Goal: Task Accomplishment & Management: Manage account settings

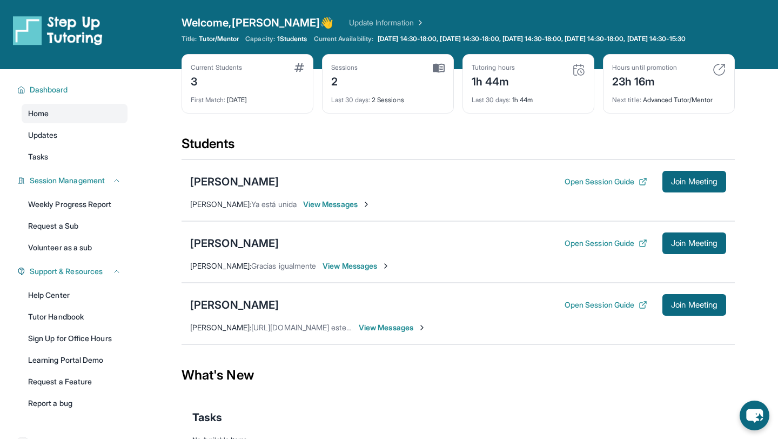
click at [338, 210] on span "View Messages" at bounding box center [337, 204] width 68 height 11
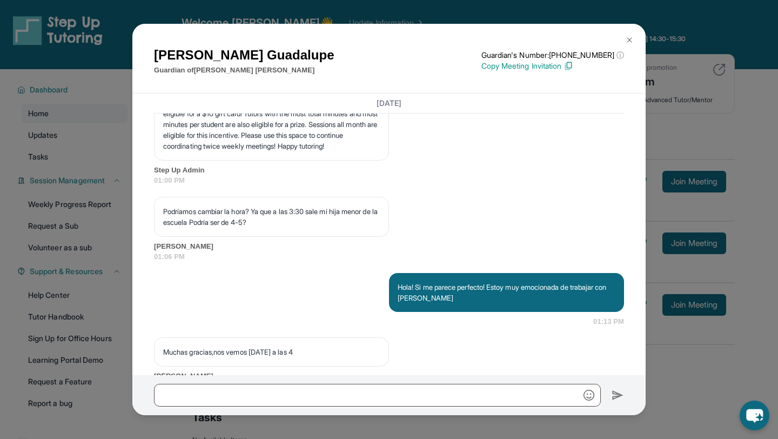
scroll to position [1275, 0]
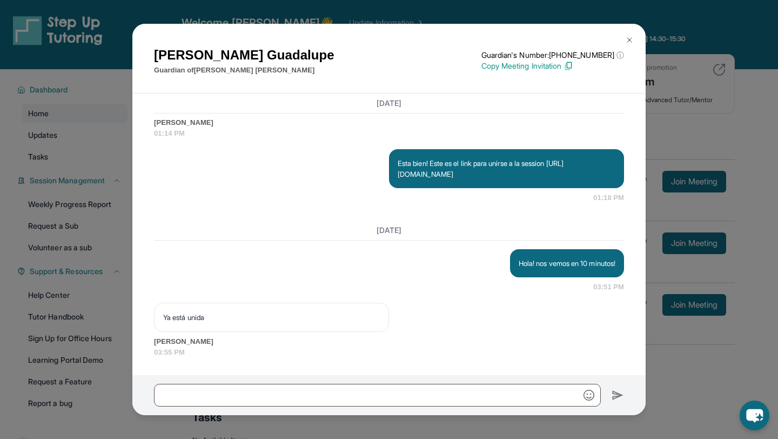
click at [628, 39] on img at bounding box center [629, 40] width 9 height 9
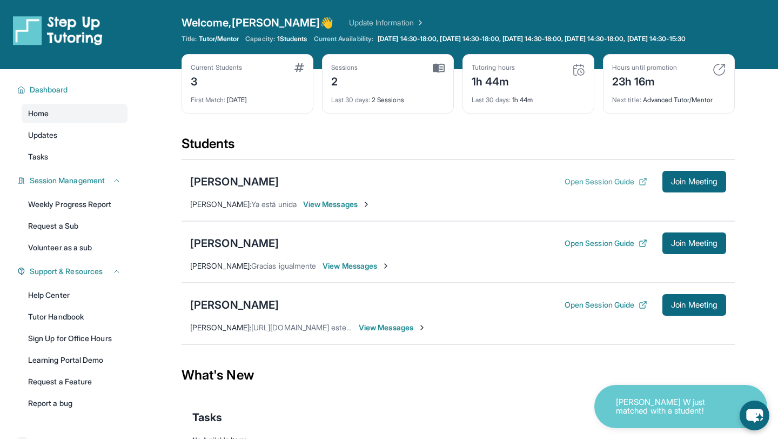
click at [614, 187] on button "Open Session Guide" at bounding box center [606, 181] width 83 height 11
click at [226, 312] on div "[PERSON_NAME]" at bounding box center [234, 304] width 89 height 15
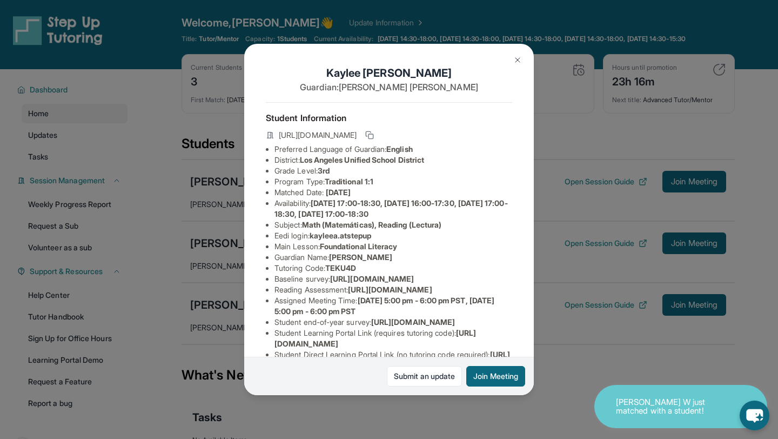
click at [518, 64] on img at bounding box center [517, 60] width 9 height 9
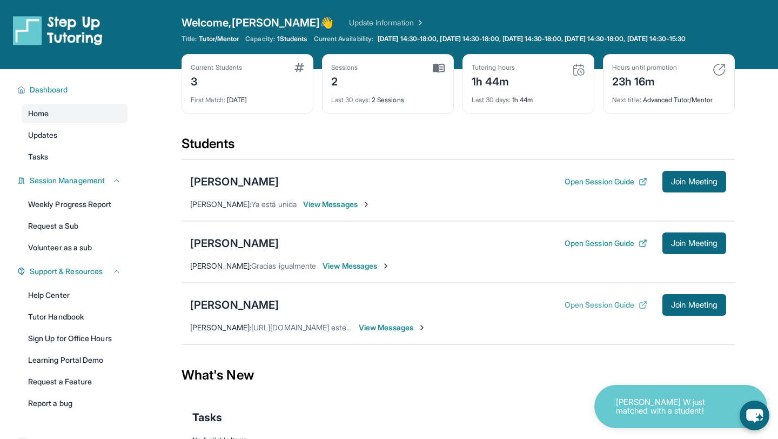
click at [565, 310] on button "Open Session Guide" at bounding box center [606, 304] width 83 height 11
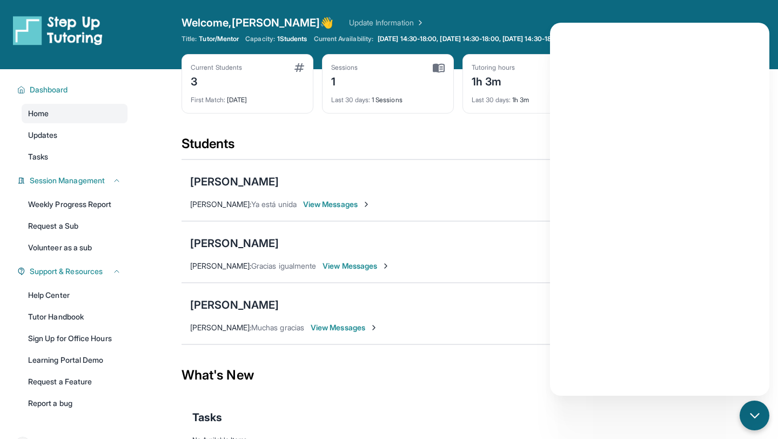
scroll to position [78, 0]
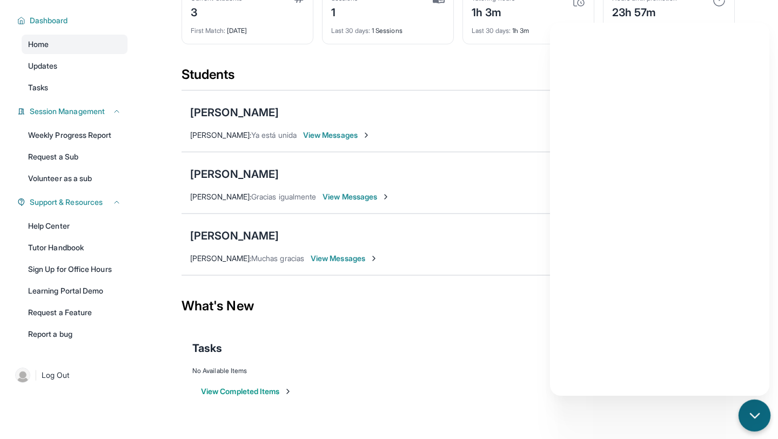
click at [753, 421] on icon "chat-button" at bounding box center [755, 415] width 14 height 14
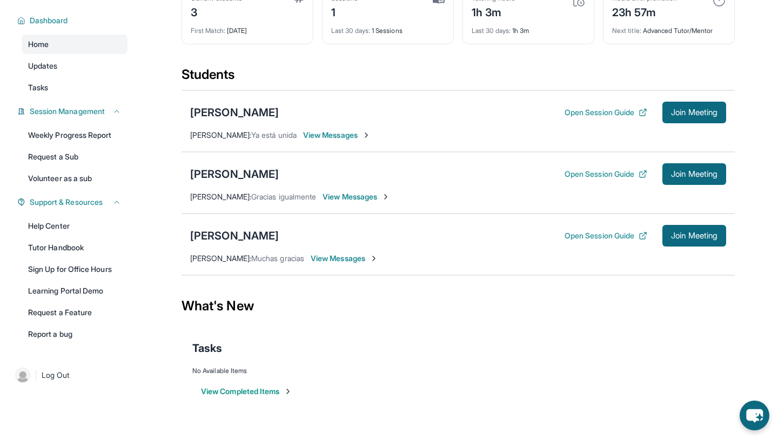
click at [364, 258] on span "View Messages" at bounding box center [345, 258] width 68 height 11
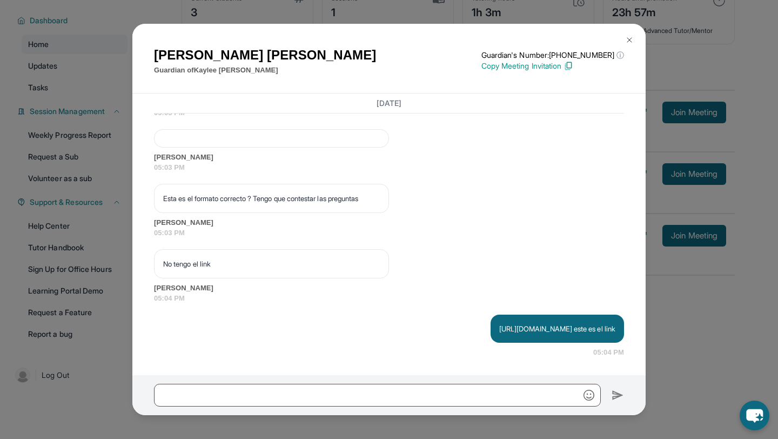
scroll to position [1381, 0]
click at [625, 37] on img at bounding box center [629, 40] width 9 height 9
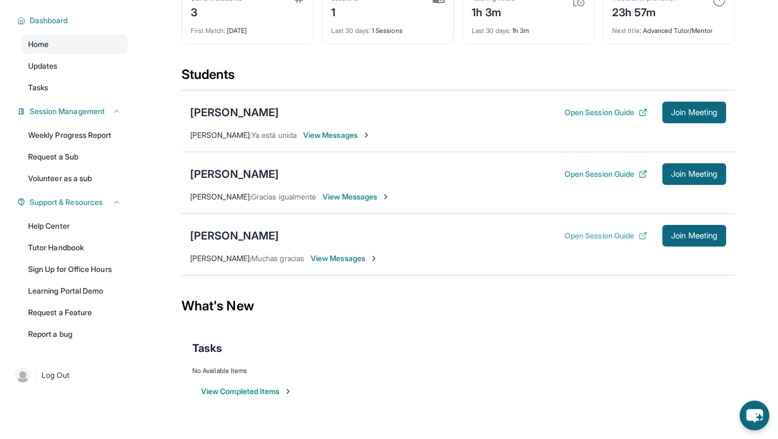
click at [585, 235] on button "Open Session Guide" at bounding box center [606, 235] width 83 height 11
click at [239, 110] on div "[PERSON_NAME]" at bounding box center [234, 112] width 89 height 15
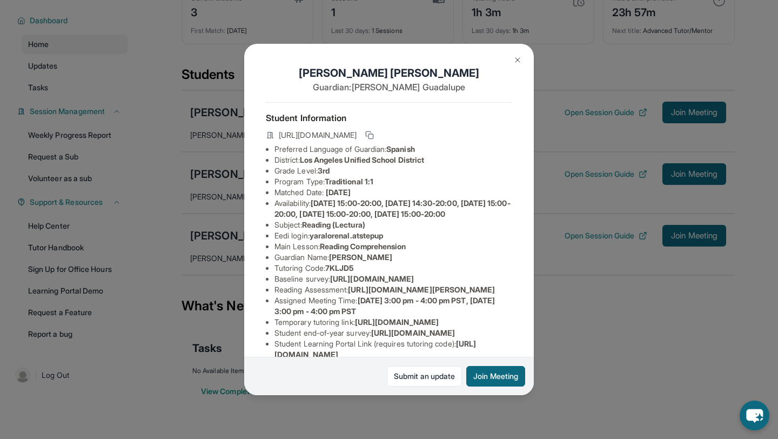
click at [515, 64] on button at bounding box center [518, 60] width 22 height 22
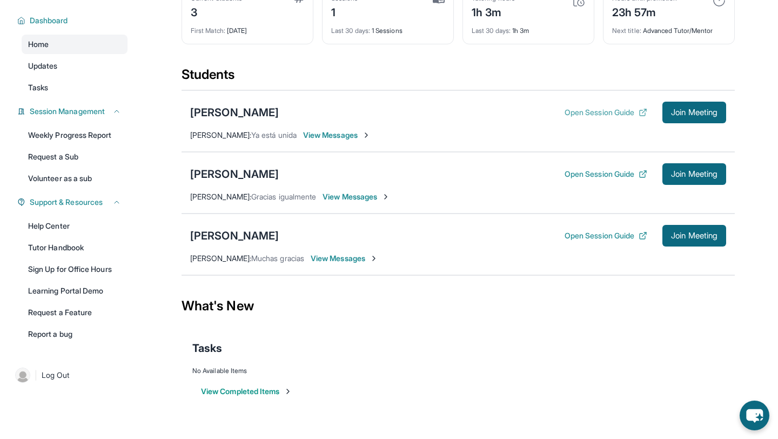
click at [602, 112] on button "Open Session Guide" at bounding box center [606, 112] width 83 height 11
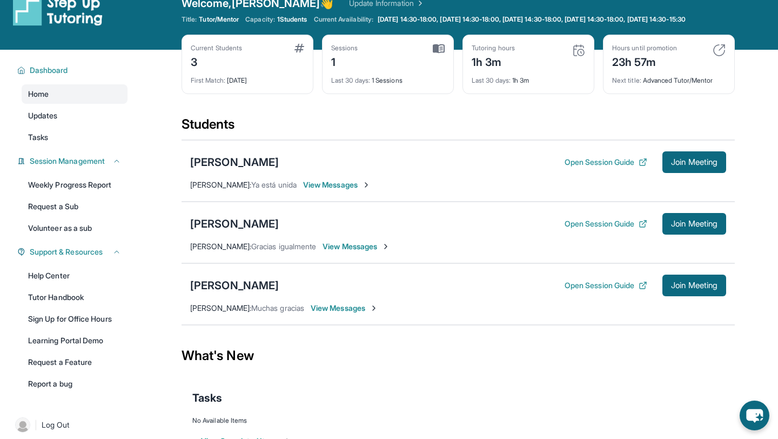
scroll to position [4, 0]
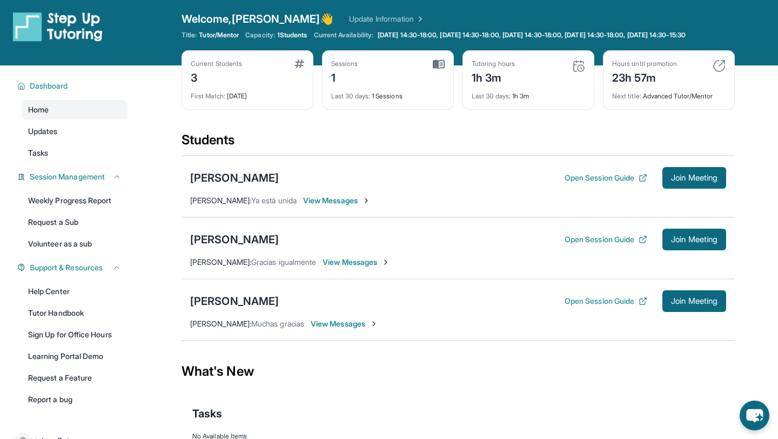
click at [352, 206] on span "View Messages" at bounding box center [337, 200] width 68 height 11
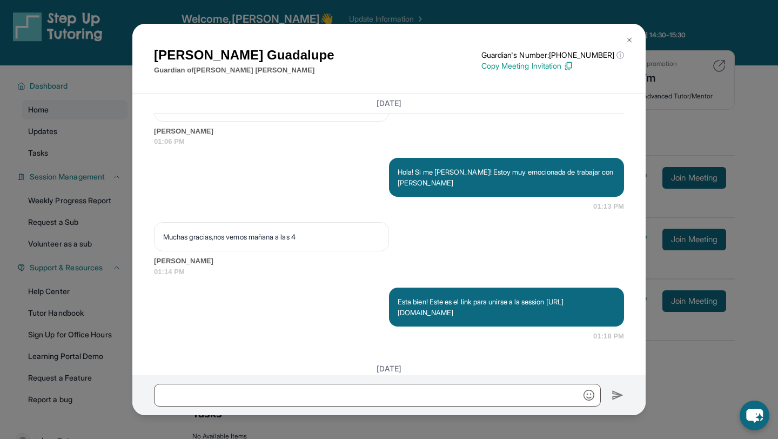
scroll to position [1275, 0]
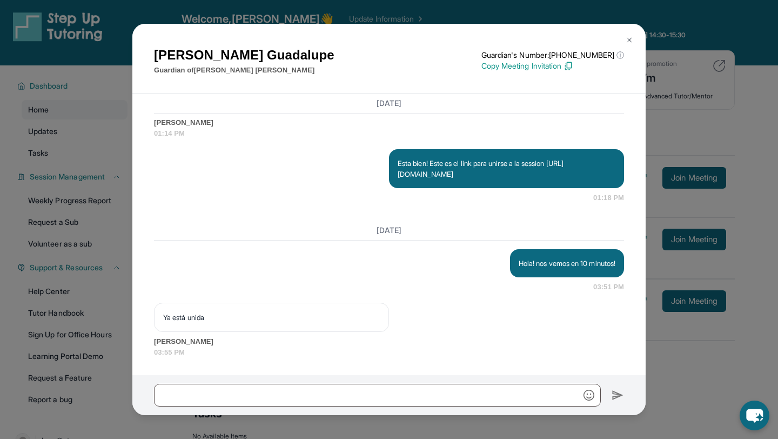
click at [628, 34] on button at bounding box center [630, 40] width 22 height 22
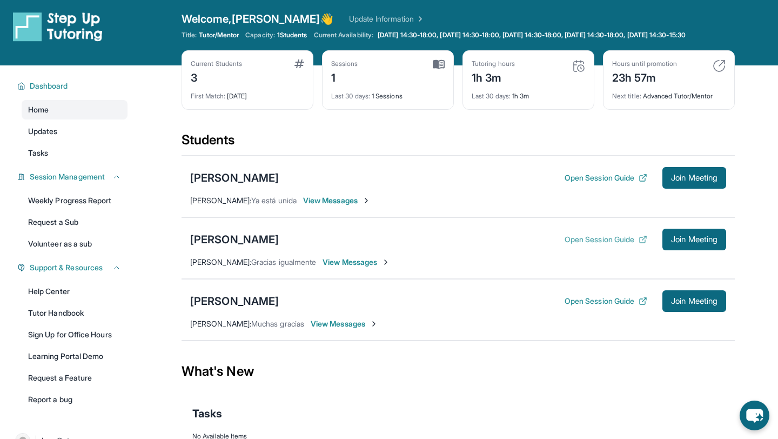
click at [606, 245] on button "Open Session Guide" at bounding box center [606, 239] width 83 height 11
click at [279, 185] on div "[PERSON_NAME]" at bounding box center [234, 177] width 89 height 15
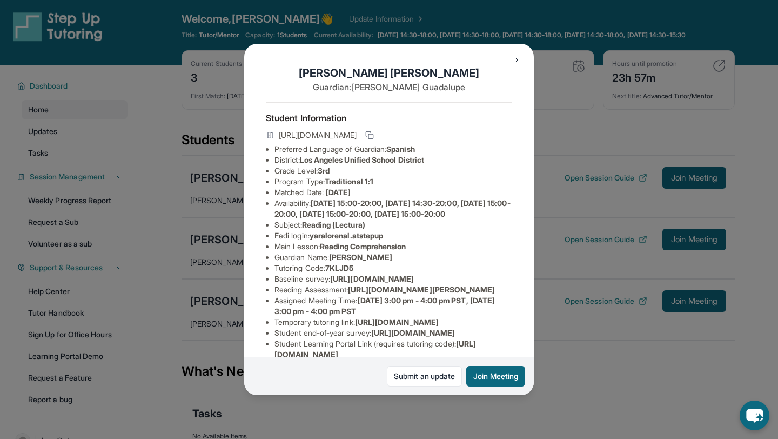
click at [568, 216] on div "Yara Lorena Larreta Santos Guardian: Yajaira Guadalupe Student Information http…" at bounding box center [389, 219] width 778 height 439
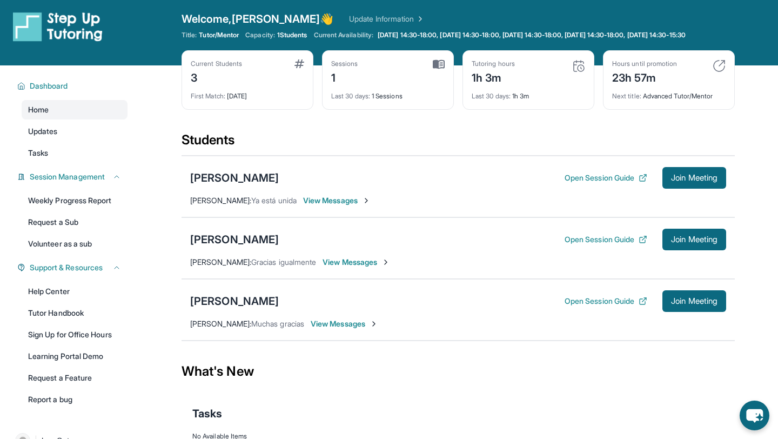
click at [593, 189] on div "Open Session Guide Join Meeting" at bounding box center [646, 178] width 162 height 22
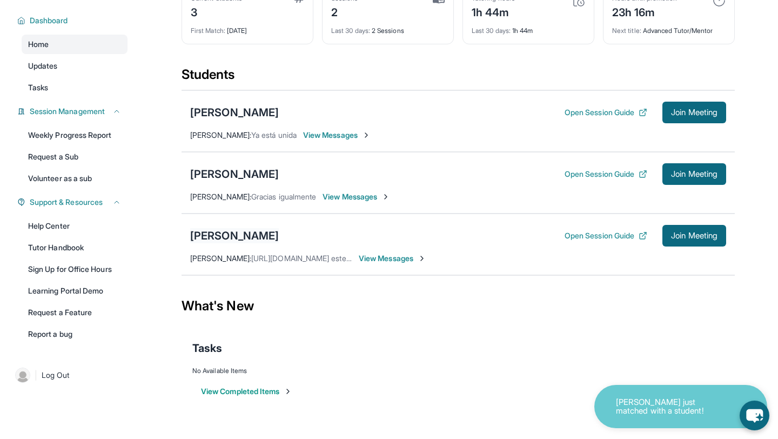
scroll to position [44, 0]
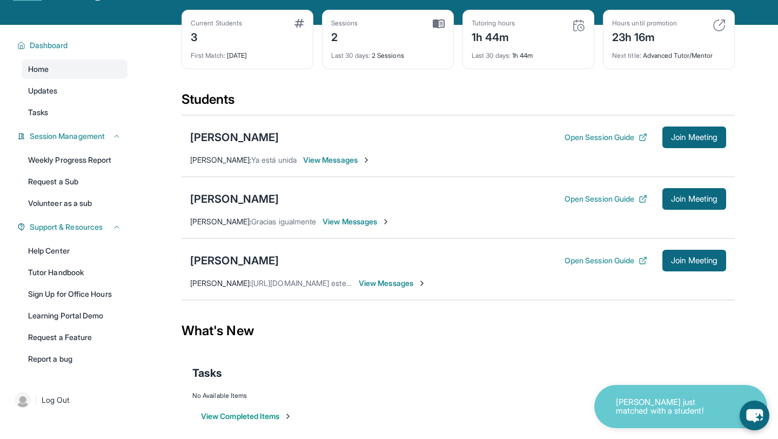
click at [271, 421] on button "View Completed Items" at bounding box center [246, 416] width 91 height 11
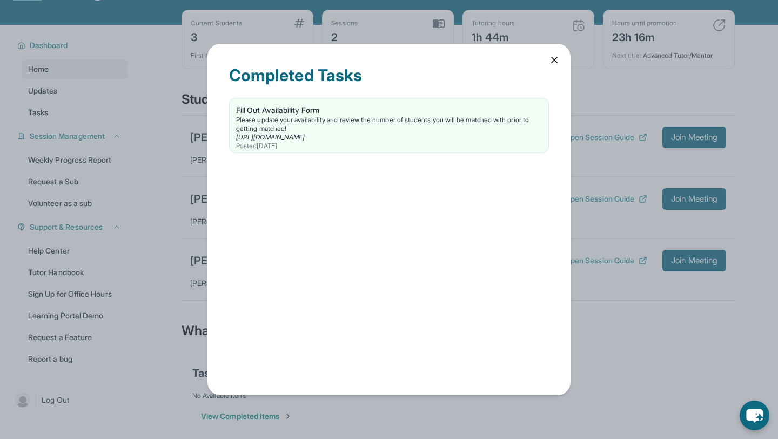
click at [555, 63] on icon at bounding box center [554, 60] width 11 height 11
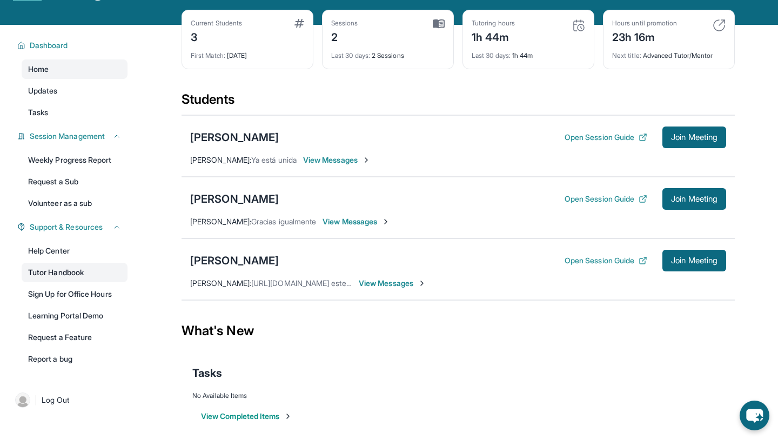
click at [85, 278] on link "Tutor Handbook" at bounding box center [75, 272] width 106 height 19
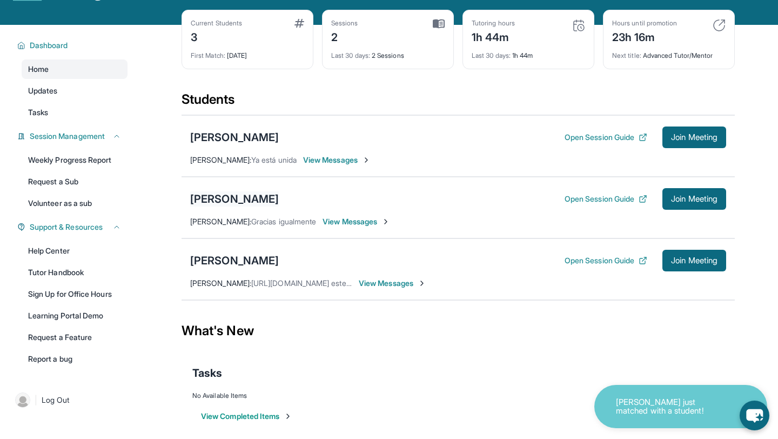
click at [279, 205] on div "[PERSON_NAME]" at bounding box center [234, 198] width 89 height 15
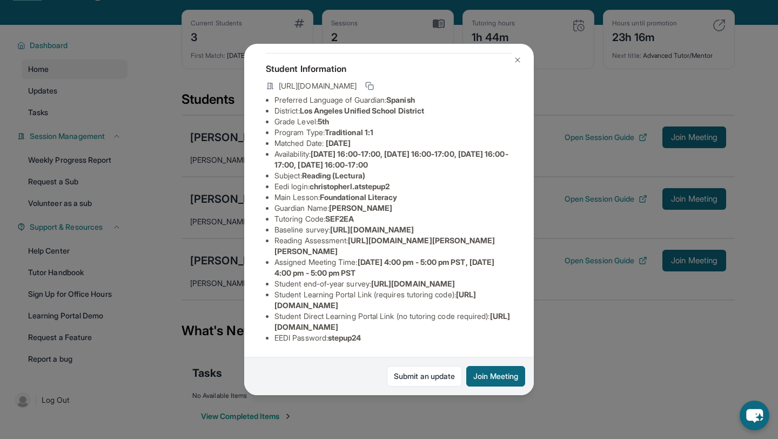
scroll to position [73, 0]
click at [518, 60] on img at bounding box center [517, 60] width 9 height 9
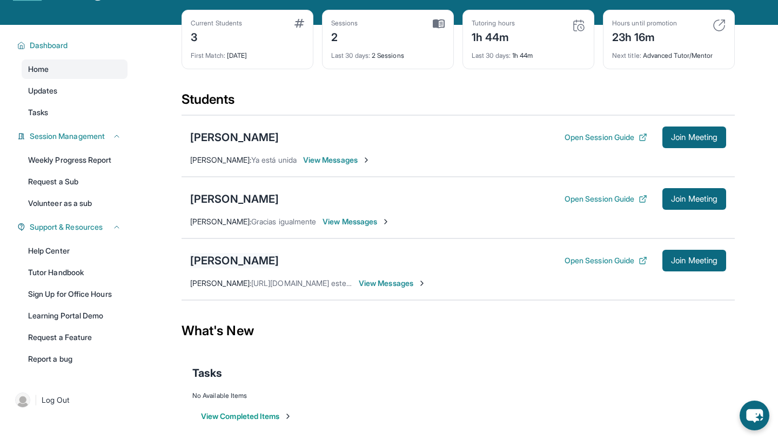
click at [252, 265] on div "[PERSON_NAME]" at bounding box center [234, 260] width 89 height 15
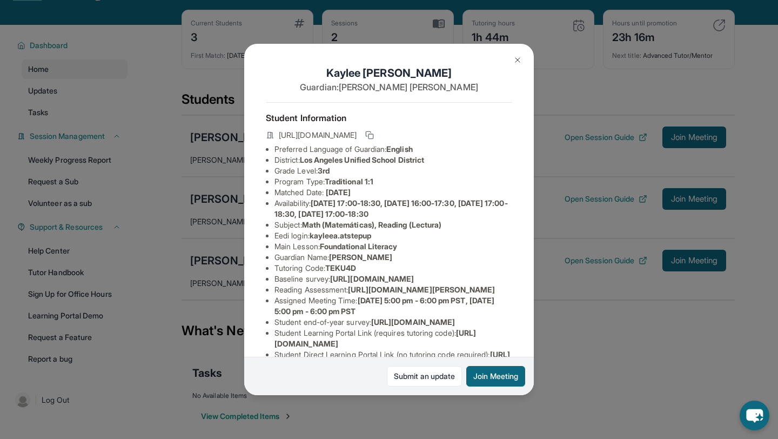
click at [518, 58] on img at bounding box center [517, 60] width 9 height 9
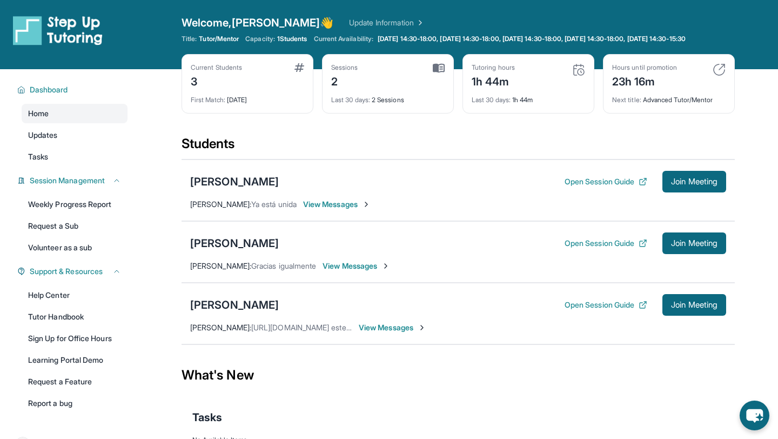
scroll to position [78, 0]
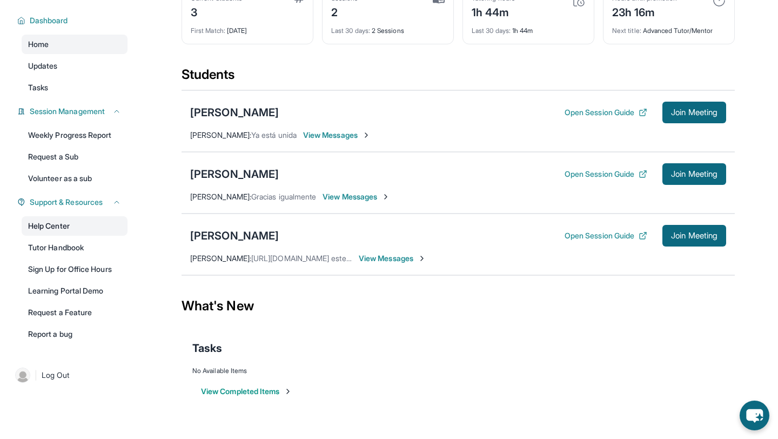
click at [65, 226] on link "Help Center" at bounding box center [75, 225] width 106 height 19
click at [258, 233] on div "[PERSON_NAME]" at bounding box center [234, 235] width 89 height 15
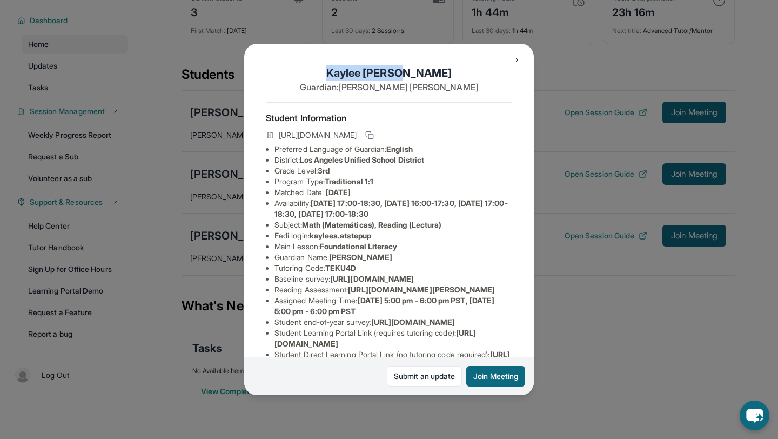
drag, startPoint x: 425, startPoint y: 74, endPoint x: 353, endPoint y: 76, distance: 71.9
click at [353, 76] on h1 "[PERSON_NAME]" at bounding box center [389, 72] width 246 height 15
copy h1 "[PERSON_NAME]"
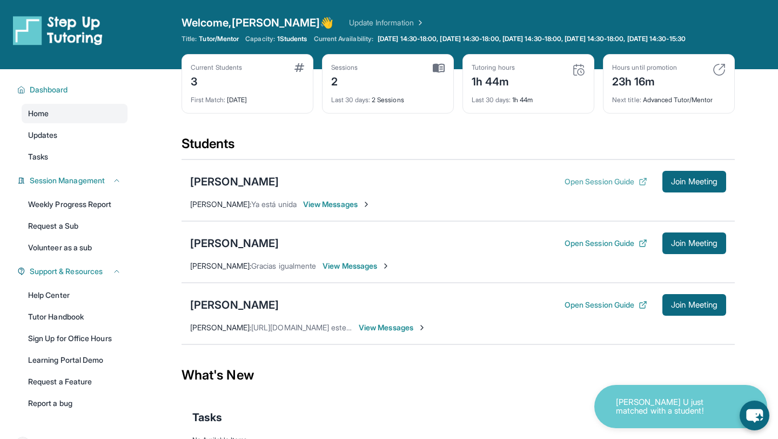
click at [589, 186] on button "Open Session Guide" at bounding box center [606, 181] width 83 height 11
click at [616, 187] on button "Open Session Guide" at bounding box center [606, 181] width 83 height 11
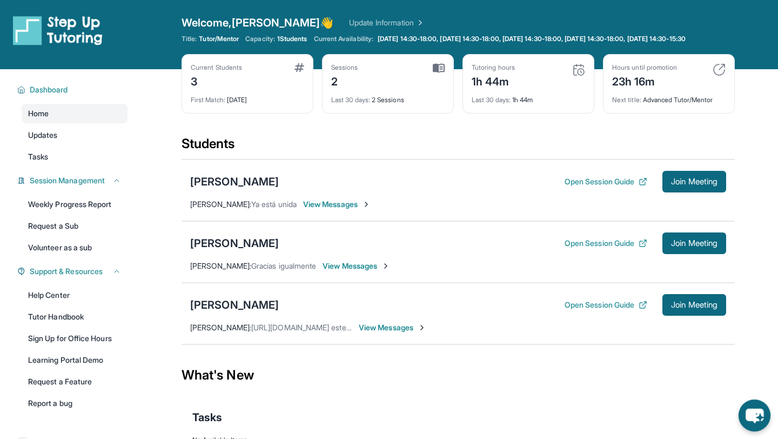
click at [751, 416] on icon "chat-button" at bounding box center [755, 415] width 18 height 15
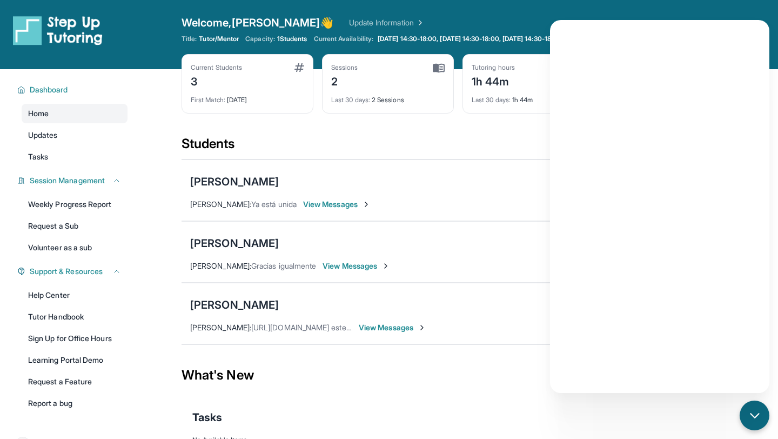
click at [367, 247] on div "Christopher Lucha Open Session Guide Join Meeting" at bounding box center [458, 243] width 536 height 22
click at [399, 333] on span "View Messages" at bounding box center [393, 327] width 68 height 11
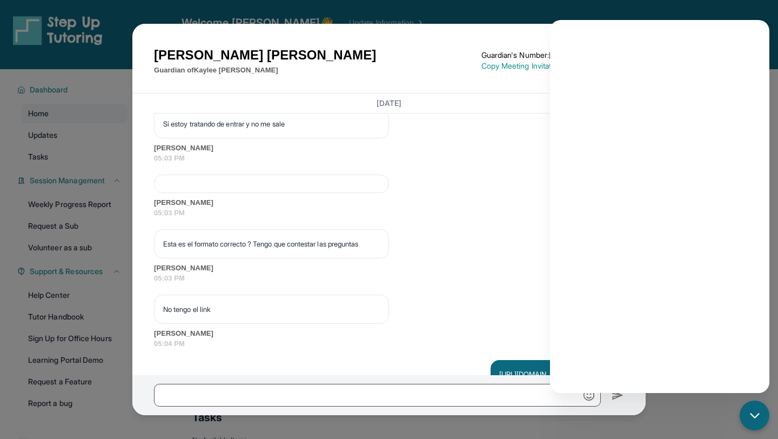
scroll to position [1381, 0]
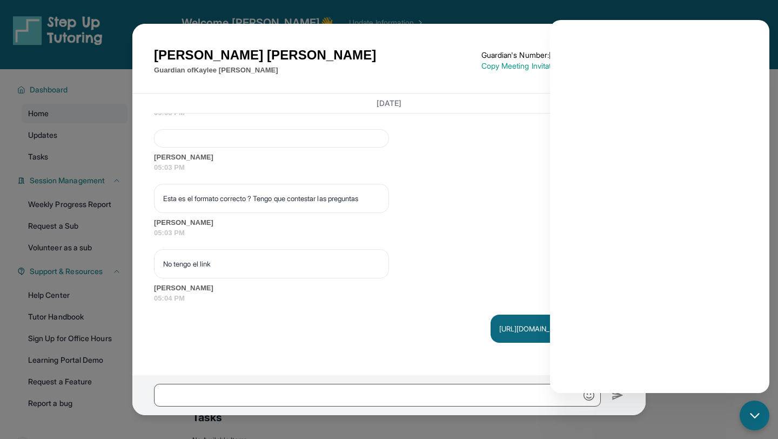
click at [481, 42] on div "Nicole Penaloza Guardian of Kaylee Alarid Guardian's Number: +12137881611 ⓘ Thi…" at bounding box center [388, 59] width 513 height 70
click at [753, 420] on icon "chat-button" at bounding box center [755, 415] width 14 height 14
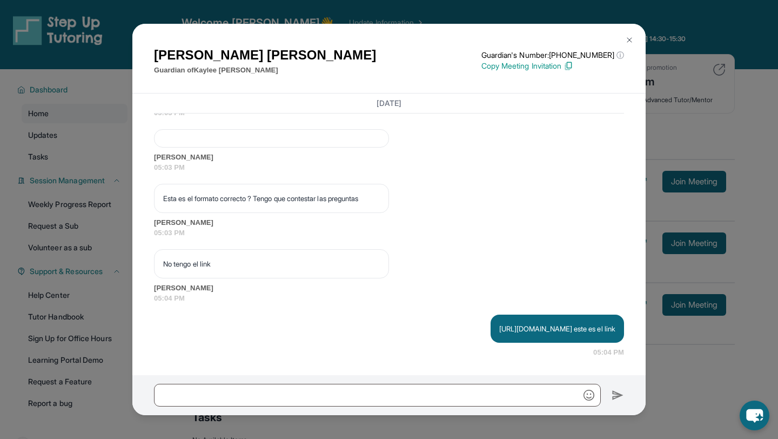
click at [625, 40] on img at bounding box center [629, 40] width 9 height 9
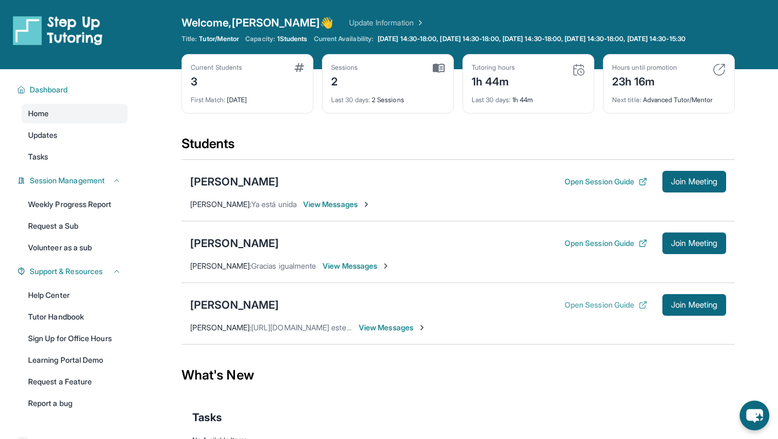
click at [574, 310] on button "Open Session Guide" at bounding box center [606, 304] width 83 height 11
click at [601, 249] on button "Open Session Guide" at bounding box center [606, 243] width 83 height 11
click at [239, 311] on div "[PERSON_NAME]" at bounding box center [234, 304] width 89 height 15
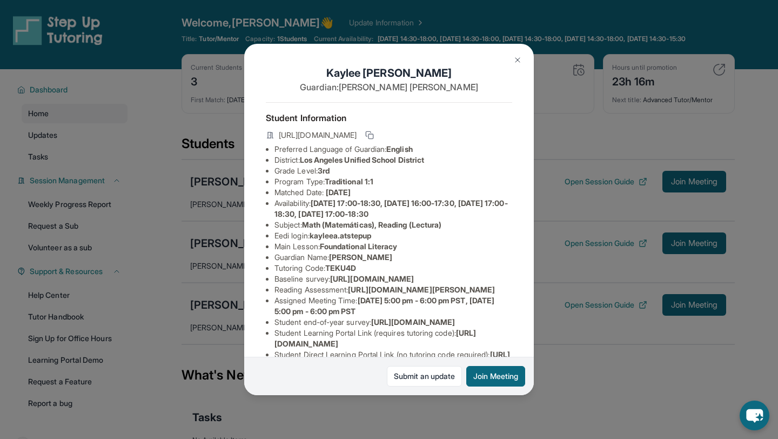
click at [519, 70] on button at bounding box center [518, 60] width 22 height 22
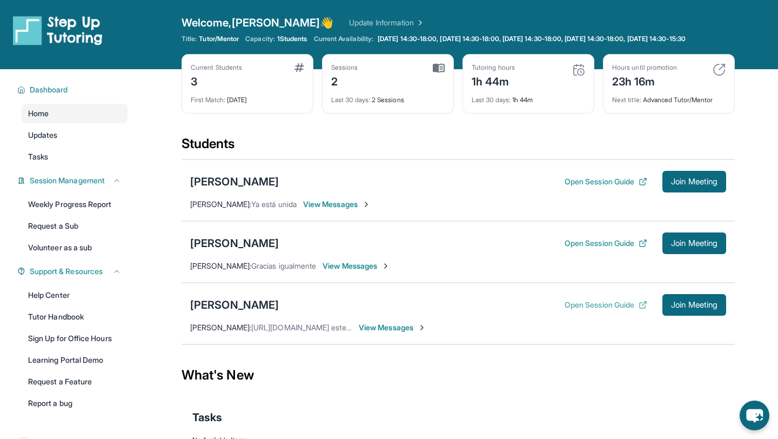
click at [591, 310] on button "Open Session Guide" at bounding box center [606, 304] width 83 height 11
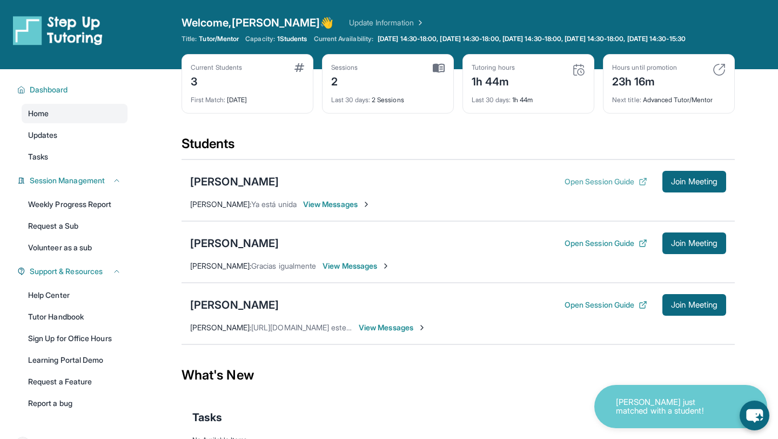
click at [582, 187] on button "Open Session Guide" at bounding box center [606, 181] width 83 height 11
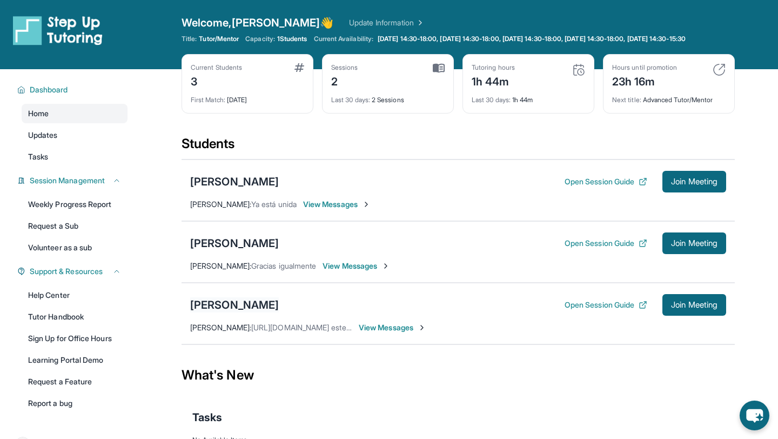
click at [231, 312] on div "[PERSON_NAME]" at bounding box center [234, 304] width 89 height 15
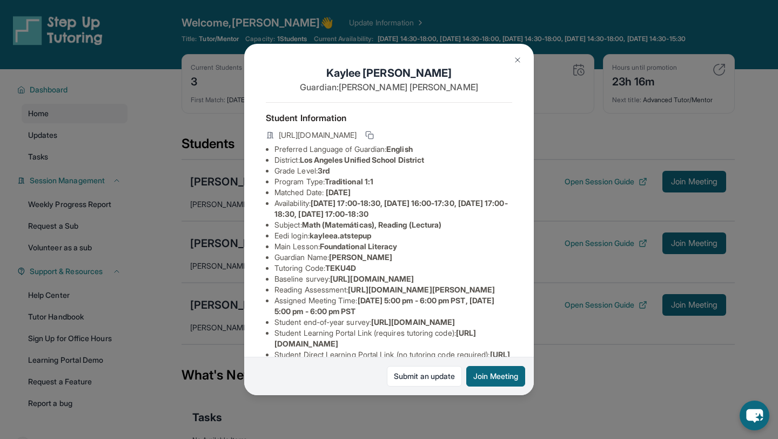
click at [516, 62] on img at bounding box center [517, 60] width 9 height 9
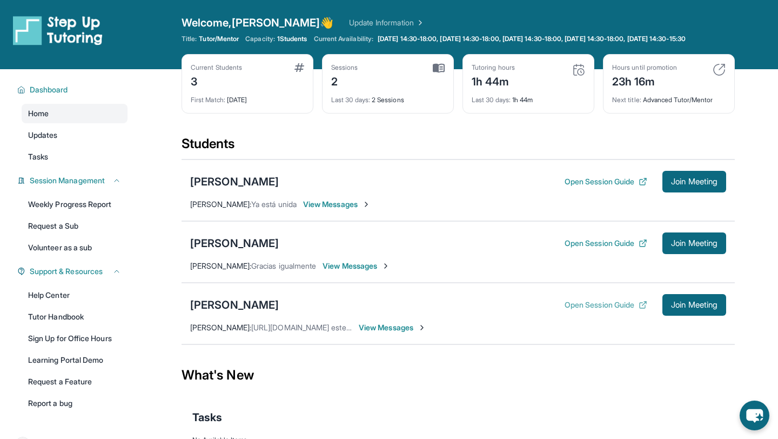
click at [613, 310] on button "Open Session Guide" at bounding box center [606, 304] width 83 height 11
